Goal: Information Seeking & Learning: Learn about a topic

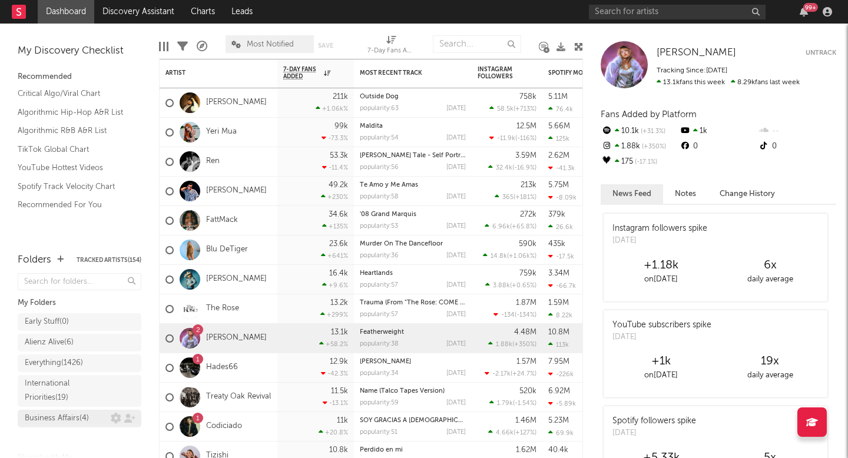
click at [79, 420] on div "Business Affairs ( 4 )" at bounding box center [57, 419] width 64 height 14
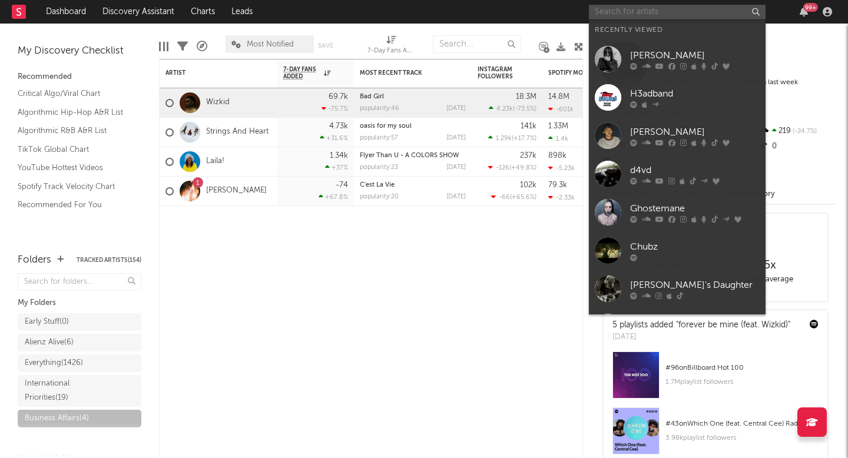
click at [617, 11] on input "text" at bounding box center [677, 12] width 177 height 15
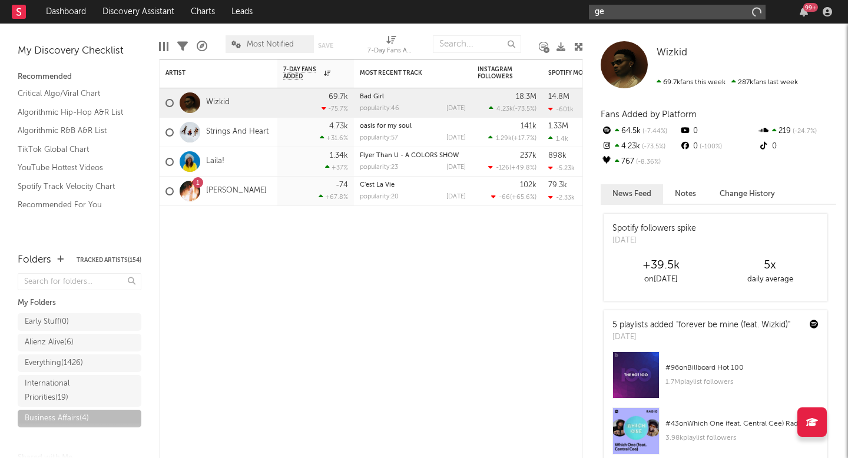
type input "g"
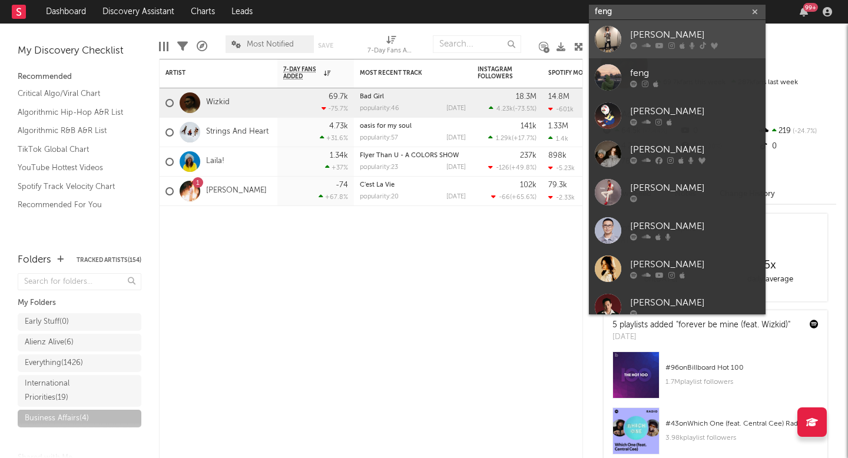
type input "feng"
click at [639, 36] on div "Feng" at bounding box center [695, 35] width 130 height 14
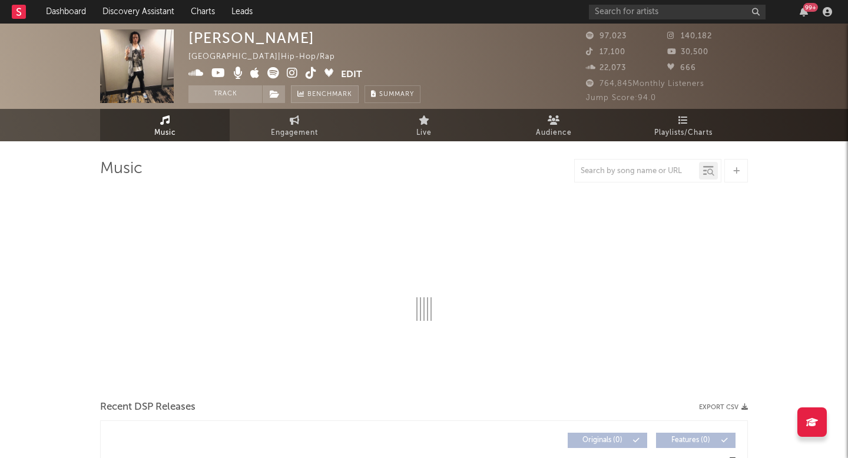
select select "6m"
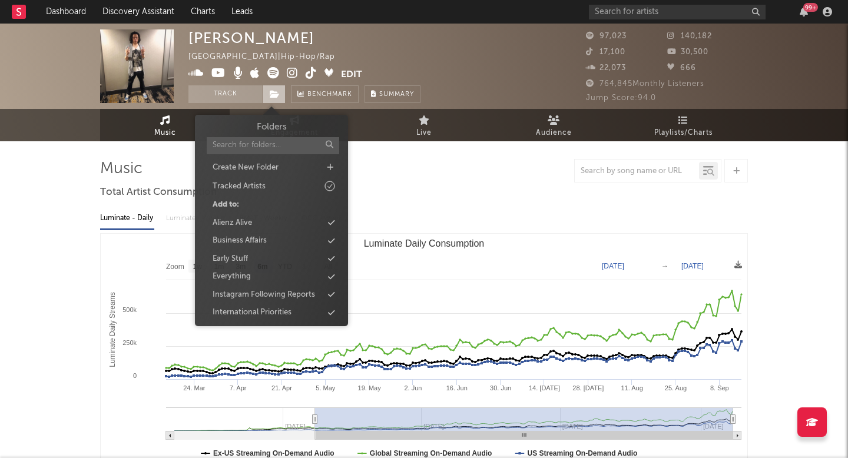
click at [274, 92] on icon at bounding box center [275, 94] width 10 height 8
click at [261, 243] on div "Business Affairs" at bounding box center [240, 241] width 54 height 12
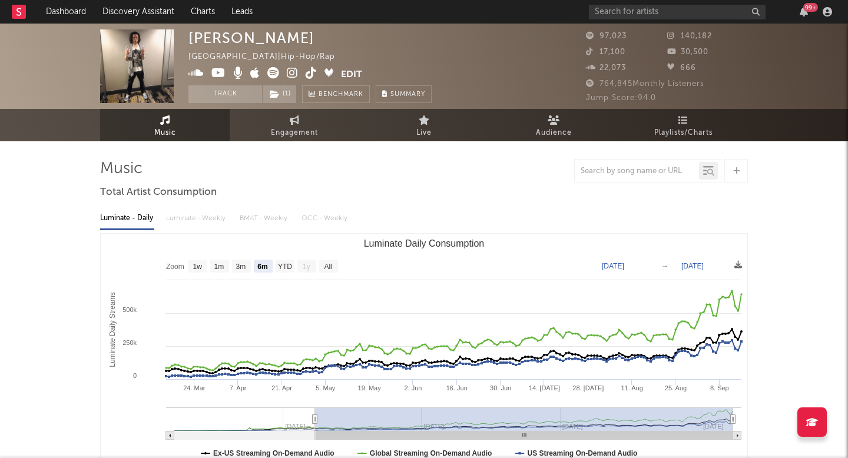
click at [510, 179] on div at bounding box center [424, 171] width 648 height 24
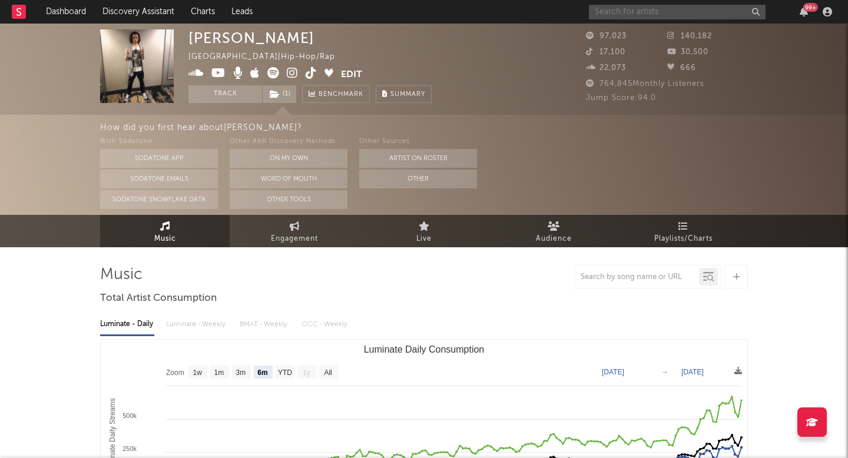
click at [650, 5] on input "text" at bounding box center [677, 12] width 177 height 15
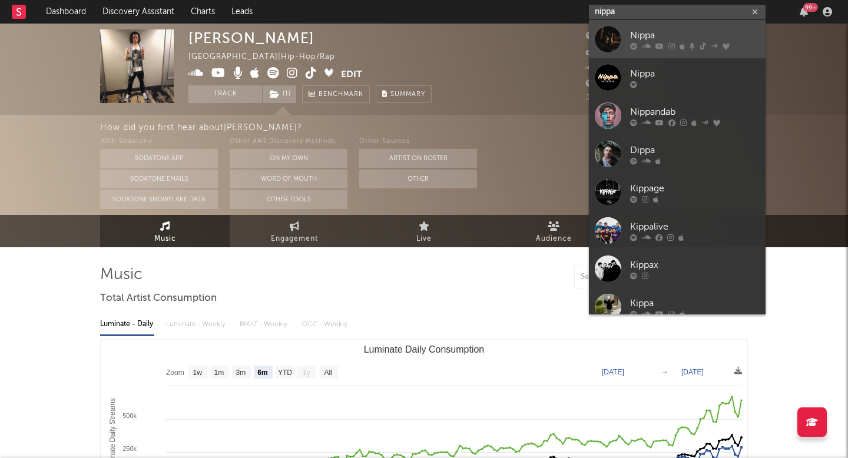
type input "nippa"
click at [663, 47] on div at bounding box center [695, 45] width 130 height 7
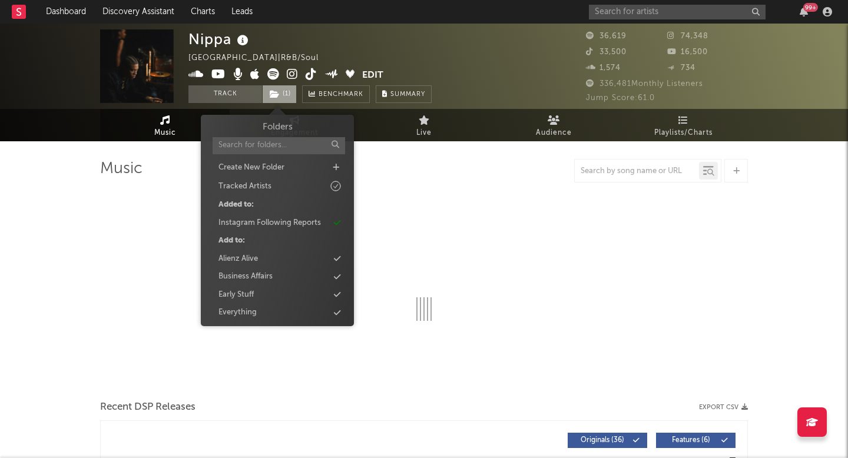
click at [288, 93] on span "( 1 )" at bounding box center [279, 94] width 35 height 18
select select "6m"
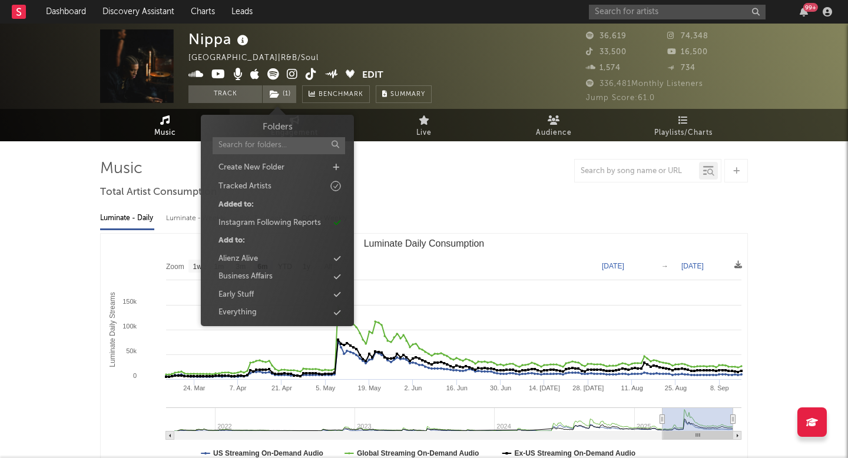
scroll to position [18, 0]
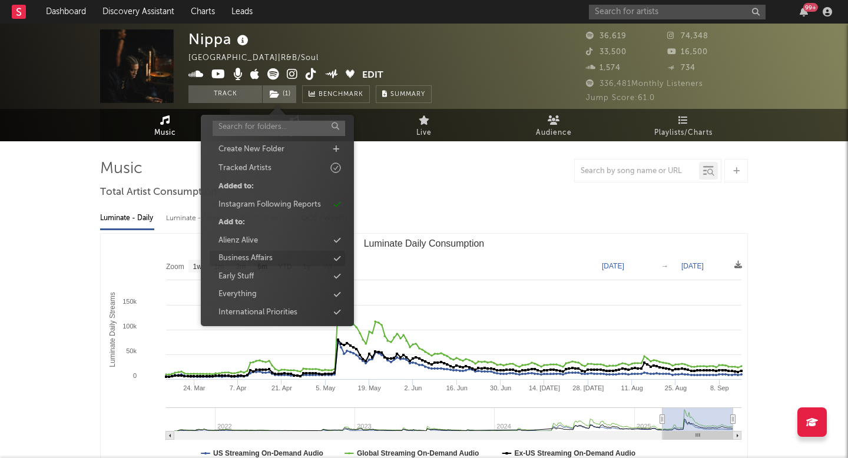
click at [291, 258] on div "Business Affairs" at bounding box center [277, 258] width 135 height 15
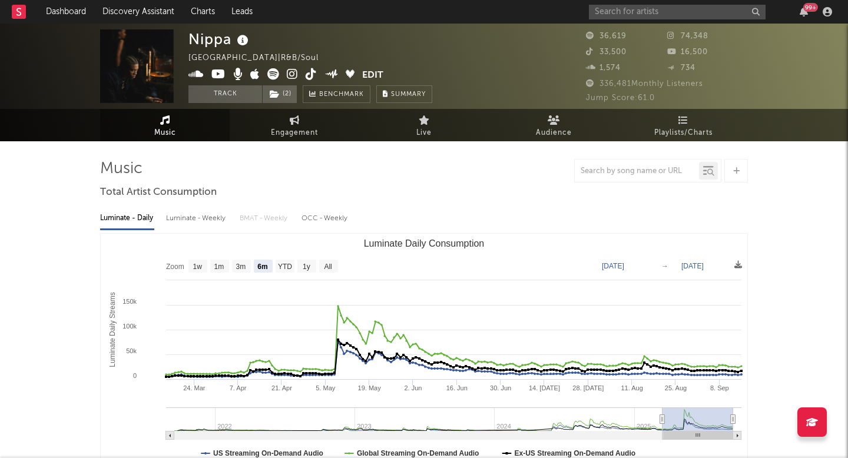
click at [493, 210] on div "Luminate - Daily Luminate - Weekly BMAT - Weekly OCC - Weekly" at bounding box center [424, 218] width 648 height 20
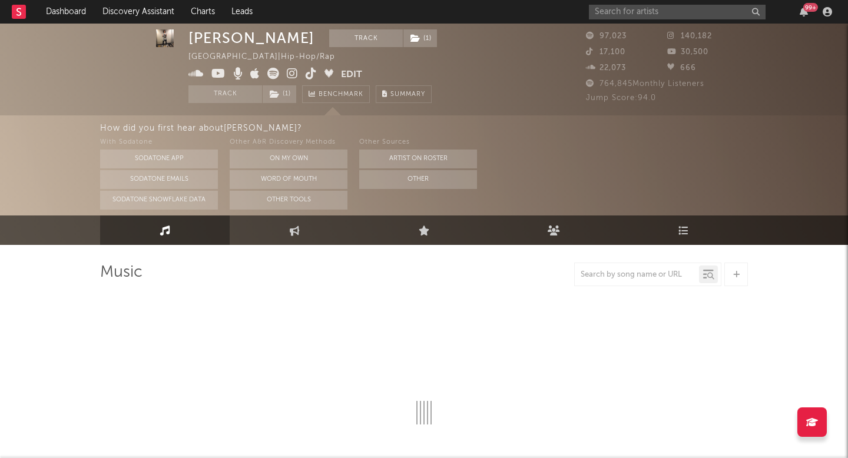
select select "6m"
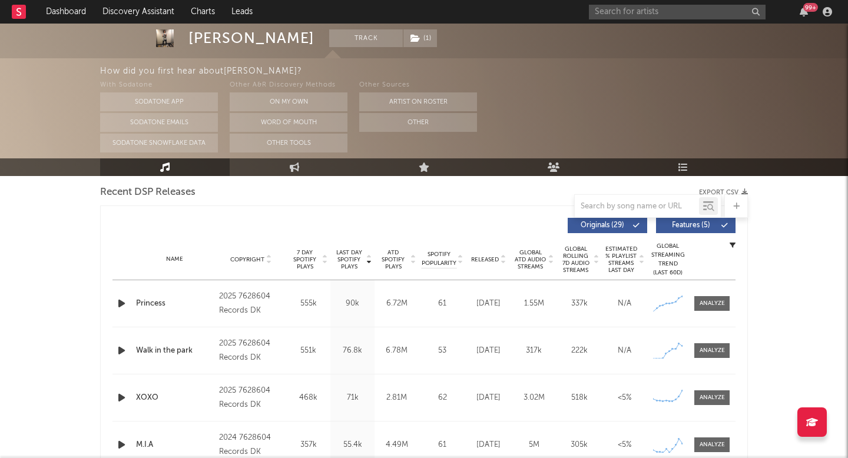
scroll to position [416, 0]
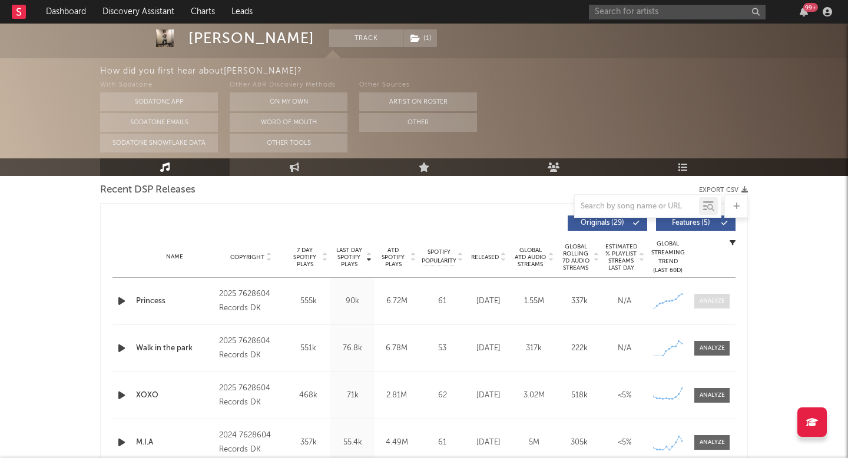
click at [709, 303] on div at bounding box center [711, 301] width 25 height 9
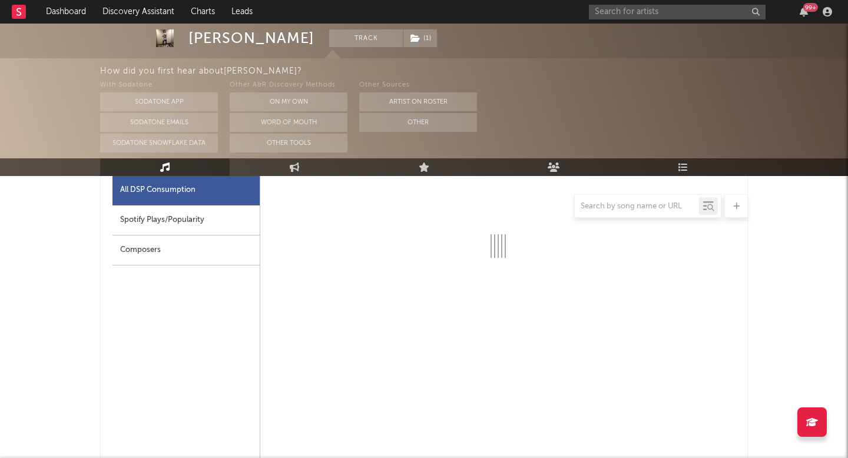
scroll to position [599, 0]
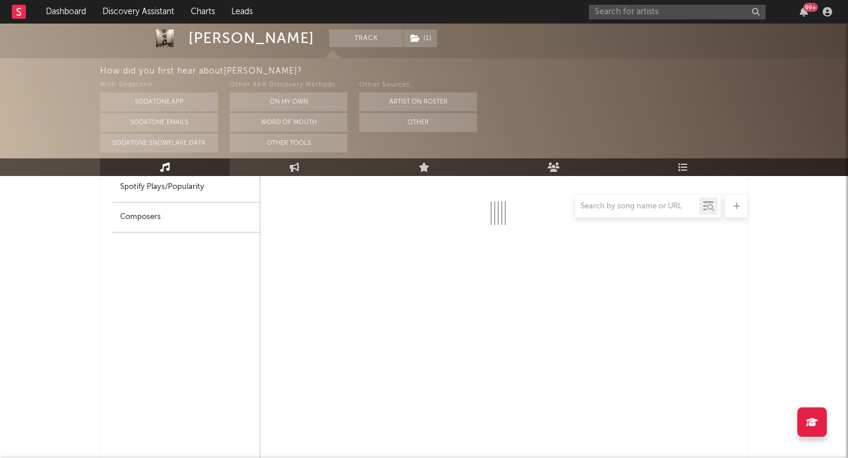
select select "1w"
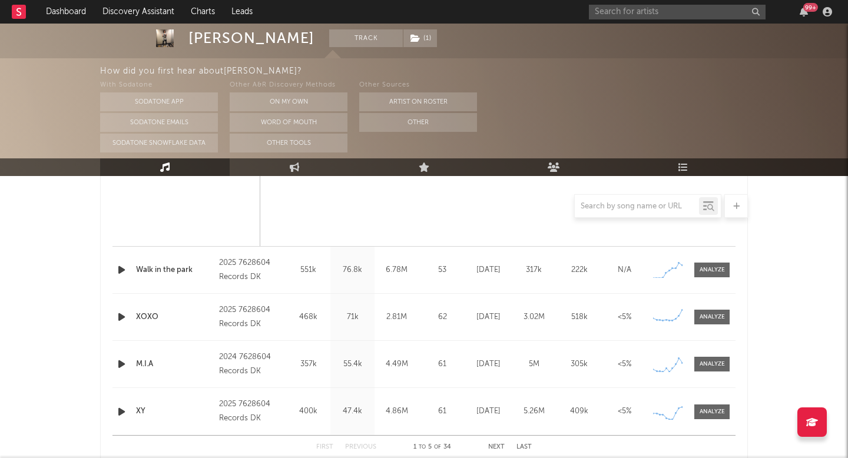
scroll to position [1057, 0]
